Goal: Information Seeking & Learning: Learn about a topic

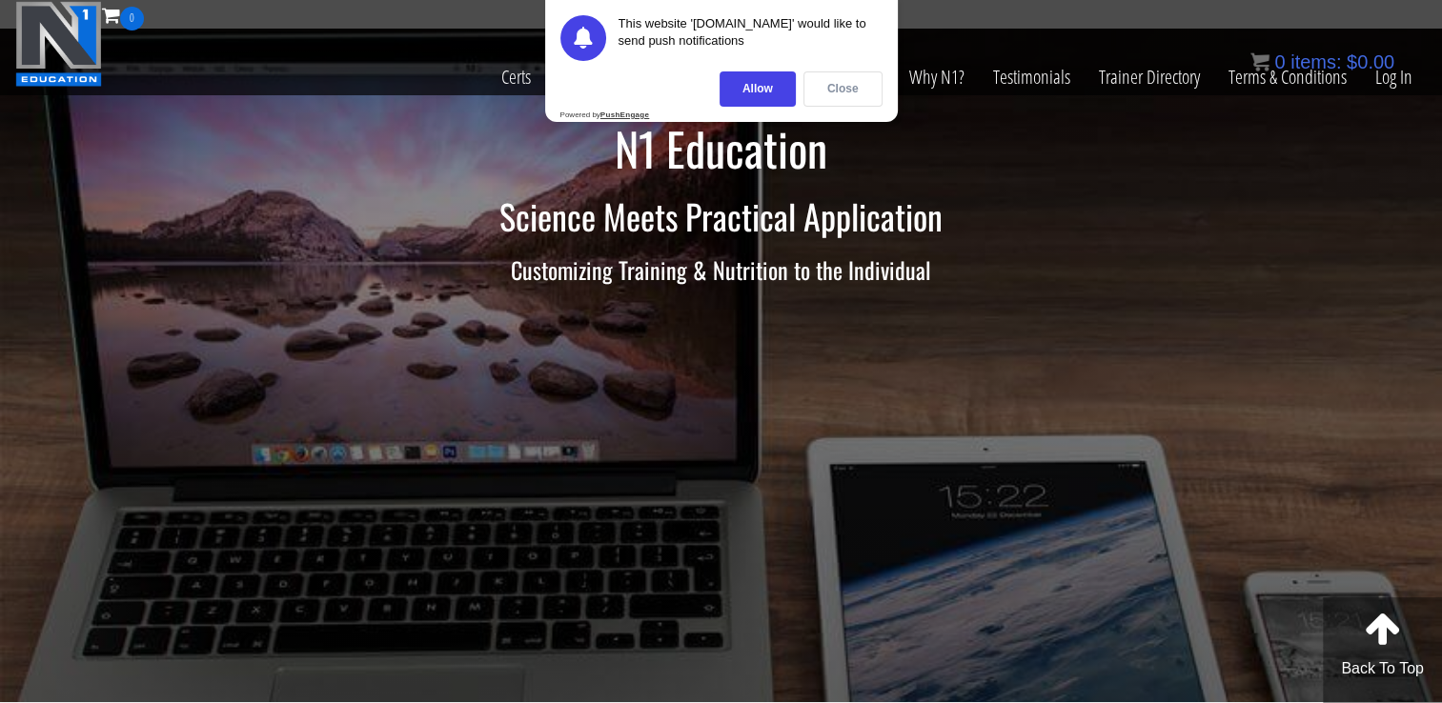
click at [841, 93] on div "Close" at bounding box center [842, 88] width 79 height 35
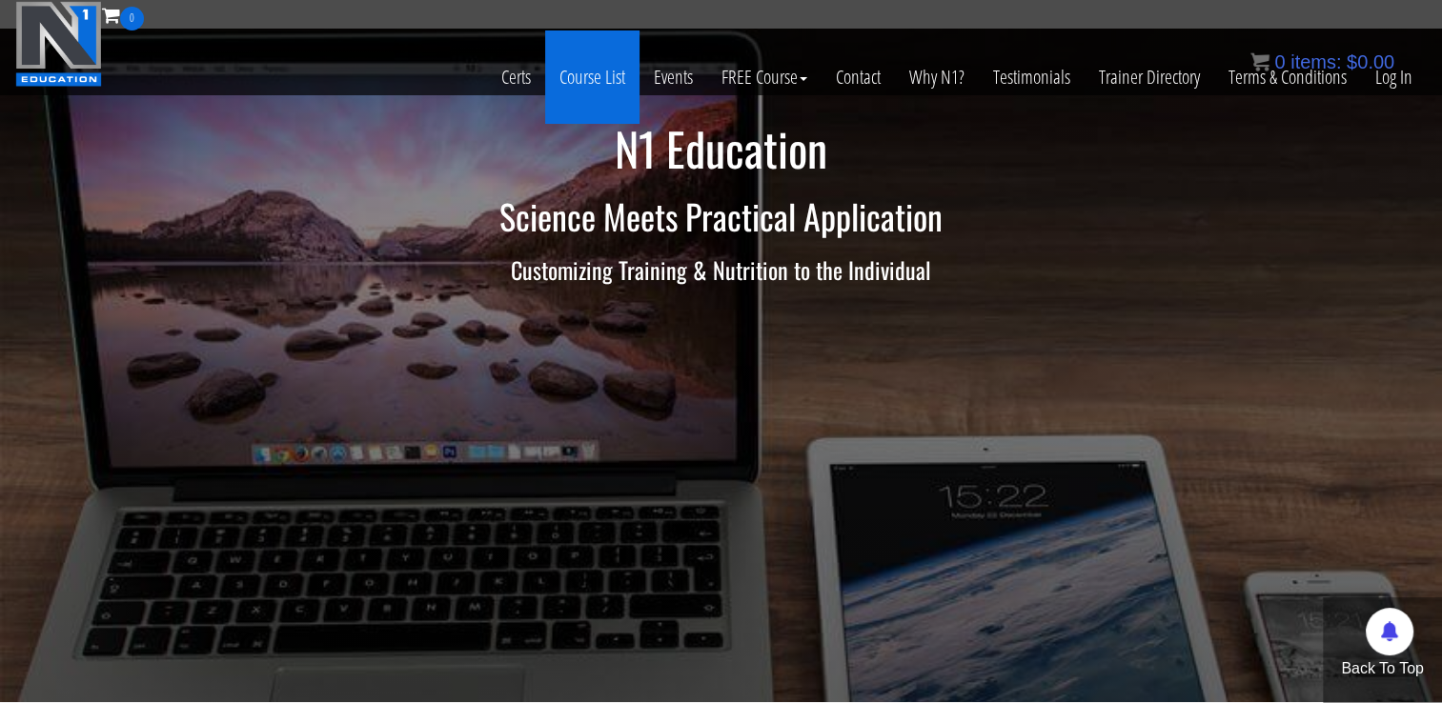
click at [605, 71] on link "Course List" at bounding box center [592, 76] width 94 height 93
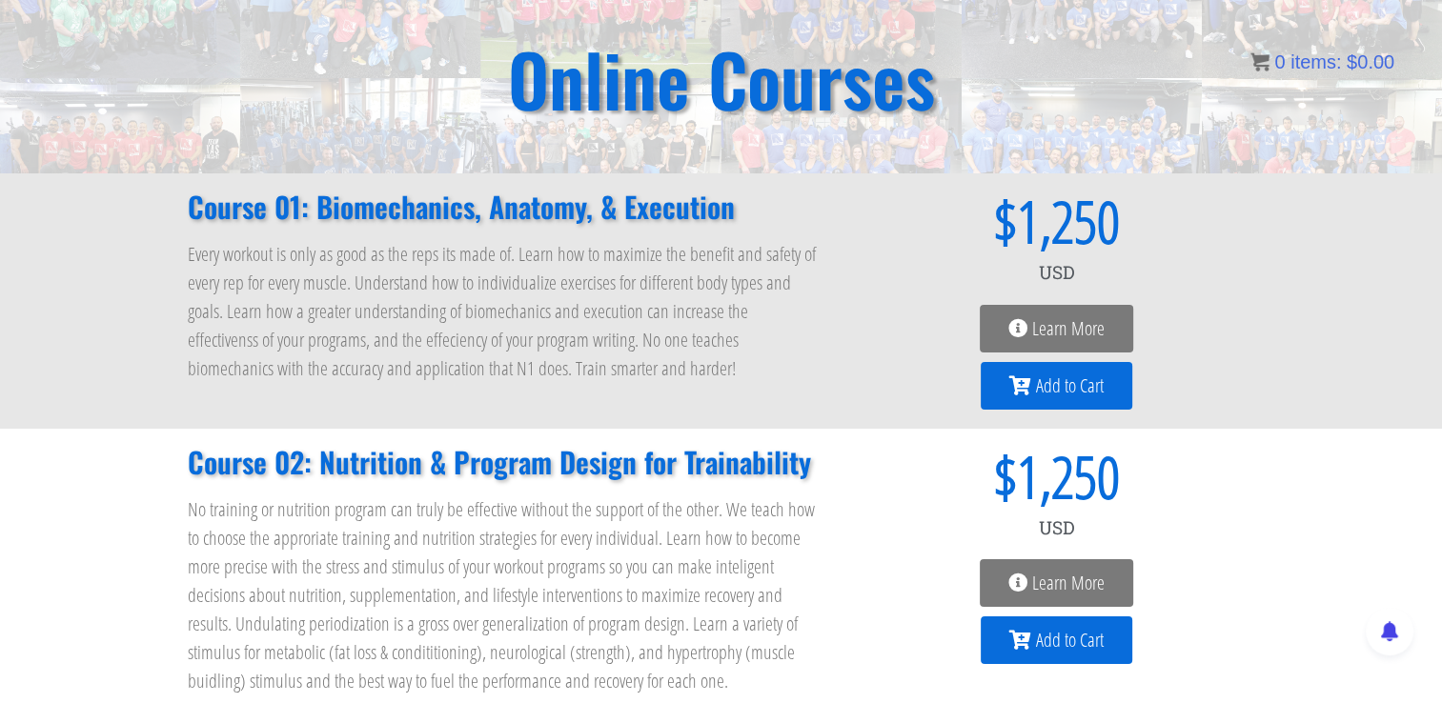
scroll to position [27, 0]
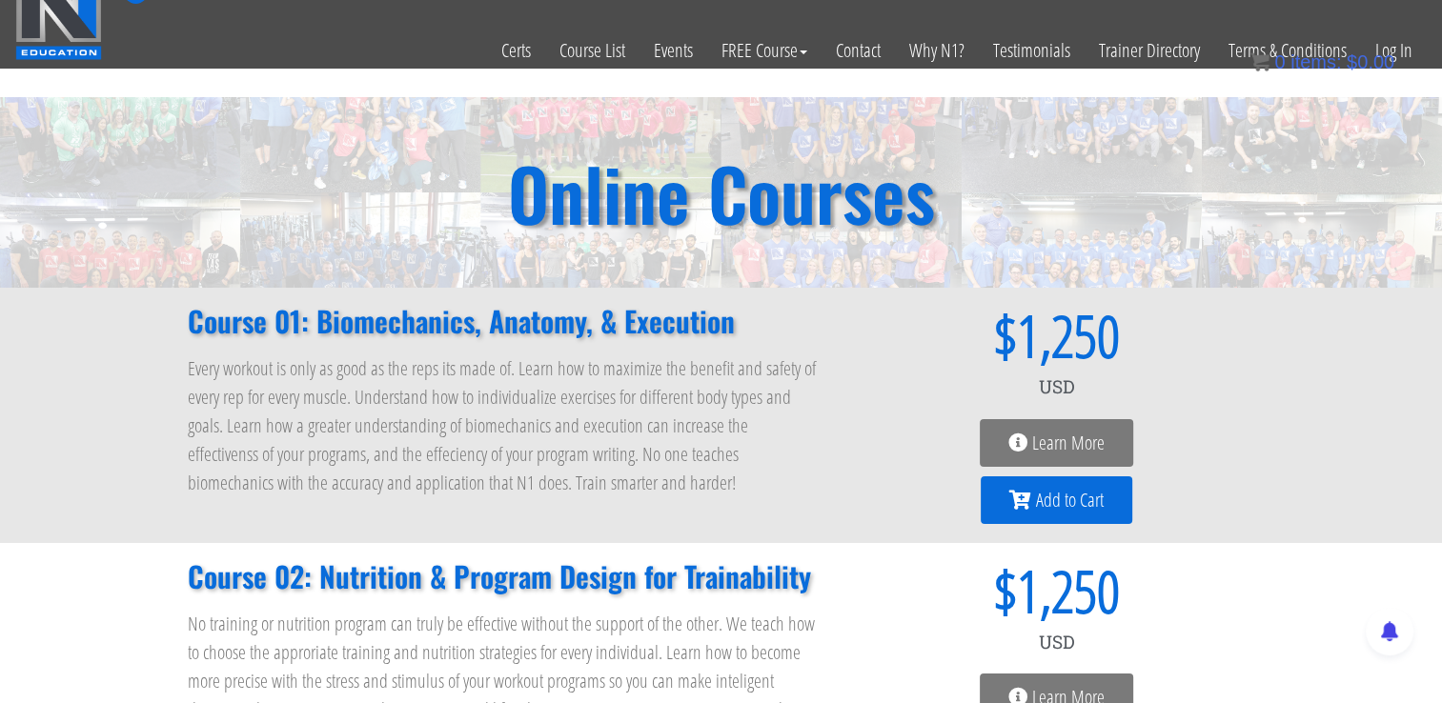
click at [1079, 442] on span "Learn More" at bounding box center [1068, 443] width 72 height 19
